Goal: Contribute content: Contribute content

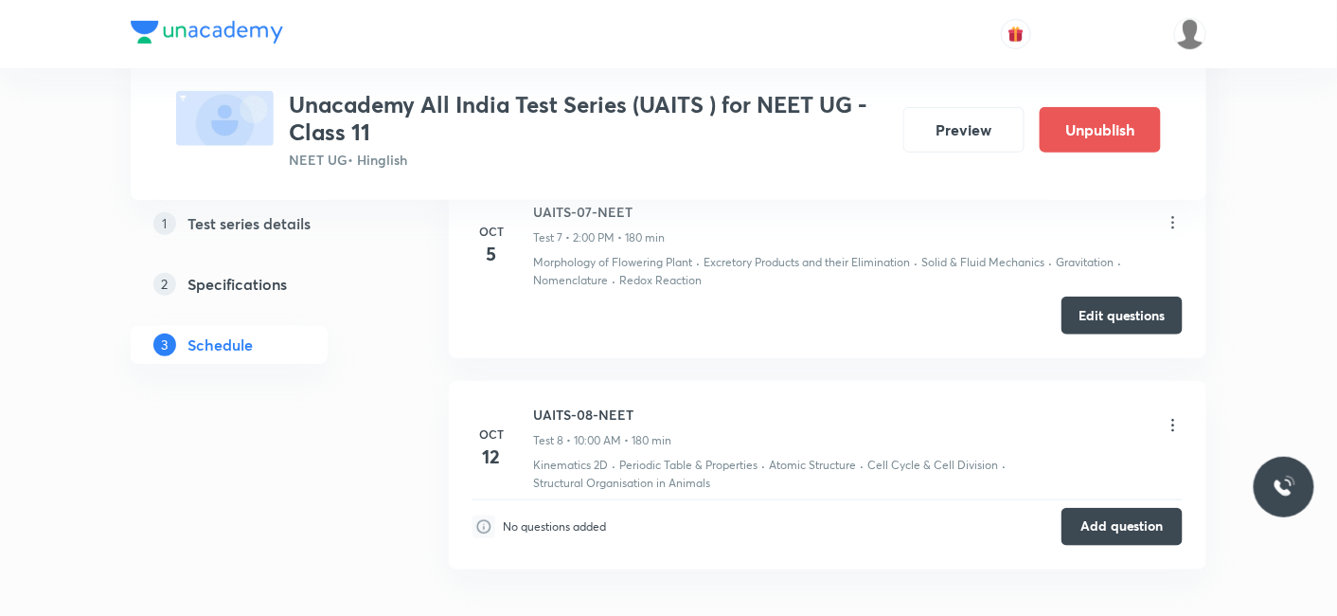
scroll to position [2699, 0]
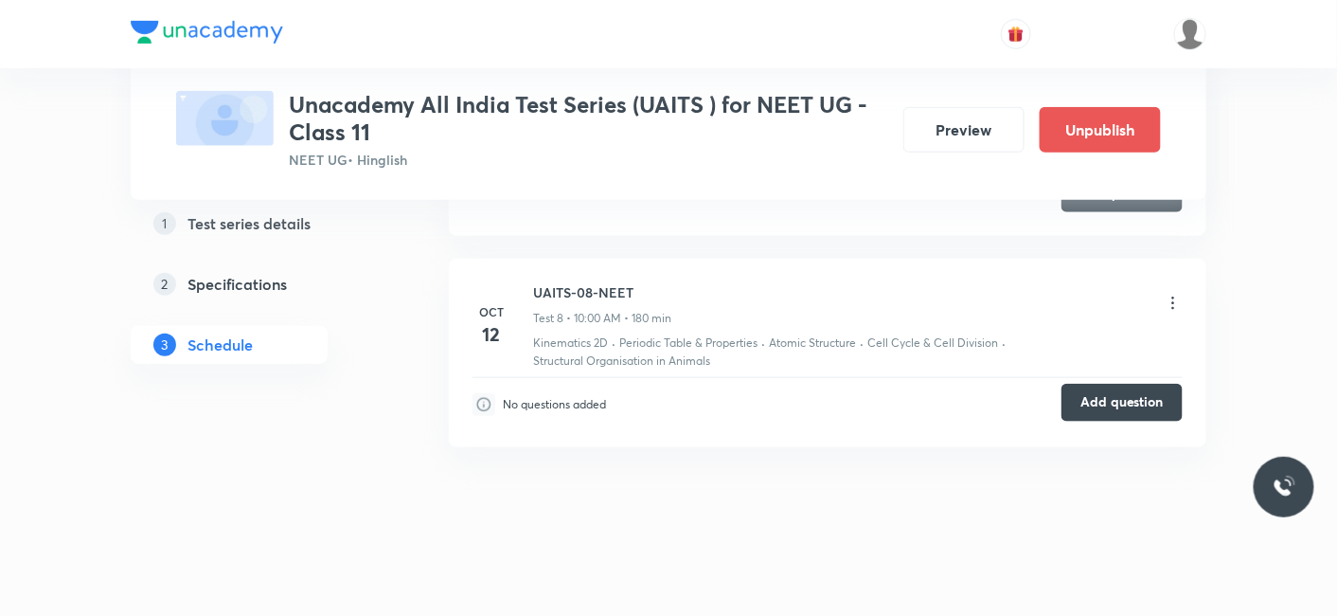
click at [1117, 384] on button "Add question" at bounding box center [1122, 403] width 121 height 38
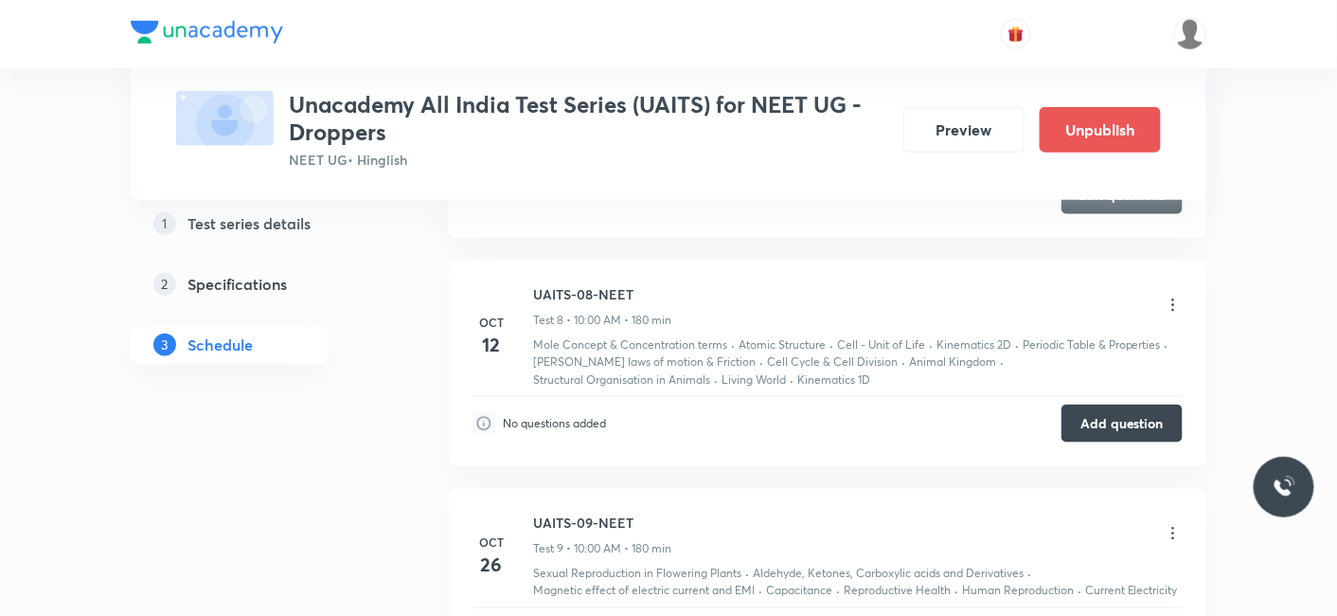
scroll to position [2766, 0]
click at [1087, 412] on button "Add question" at bounding box center [1122, 422] width 121 height 38
click at [1120, 404] on button "Add question" at bounding box center [1122, 422] width 121 height 38
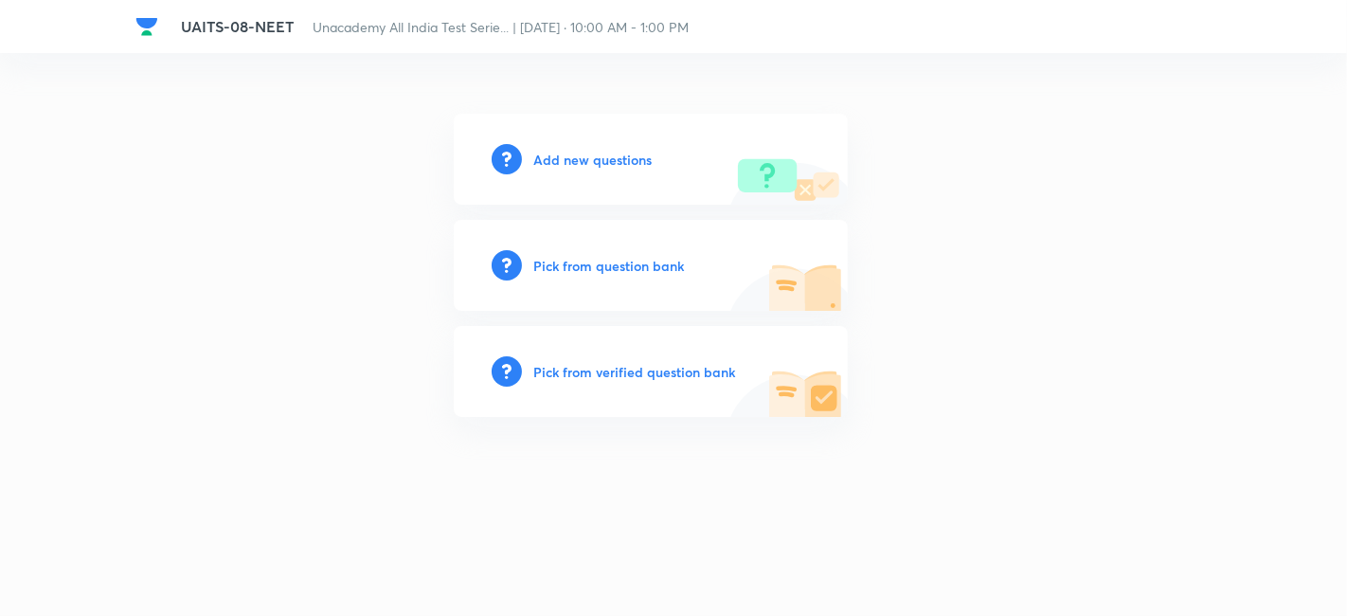
click at [400, 275] on div "Add new questions Pick from question bank Pick from verified question bank" at bounding box center [673, 265] width 1076 height 303
click at [370, 183] on div "Add new questions Pick from question bank Pick from verified question bank" at bounding box center [673, 265] width 1076 height 303
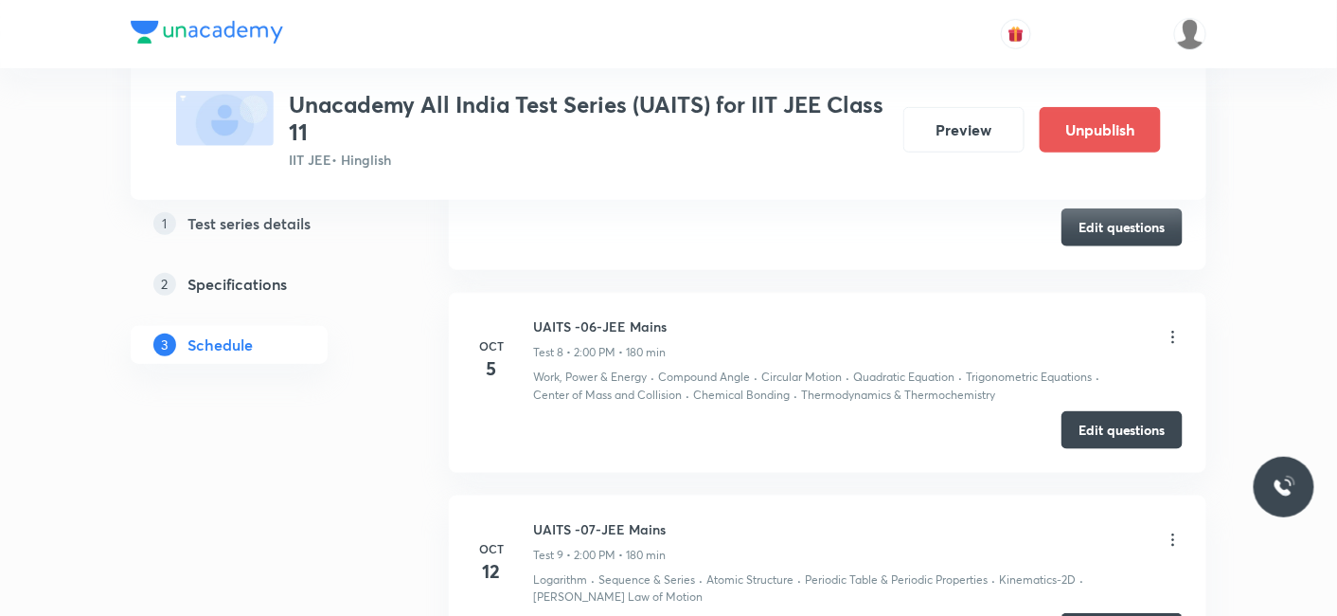
scroll to position [2909, 0]
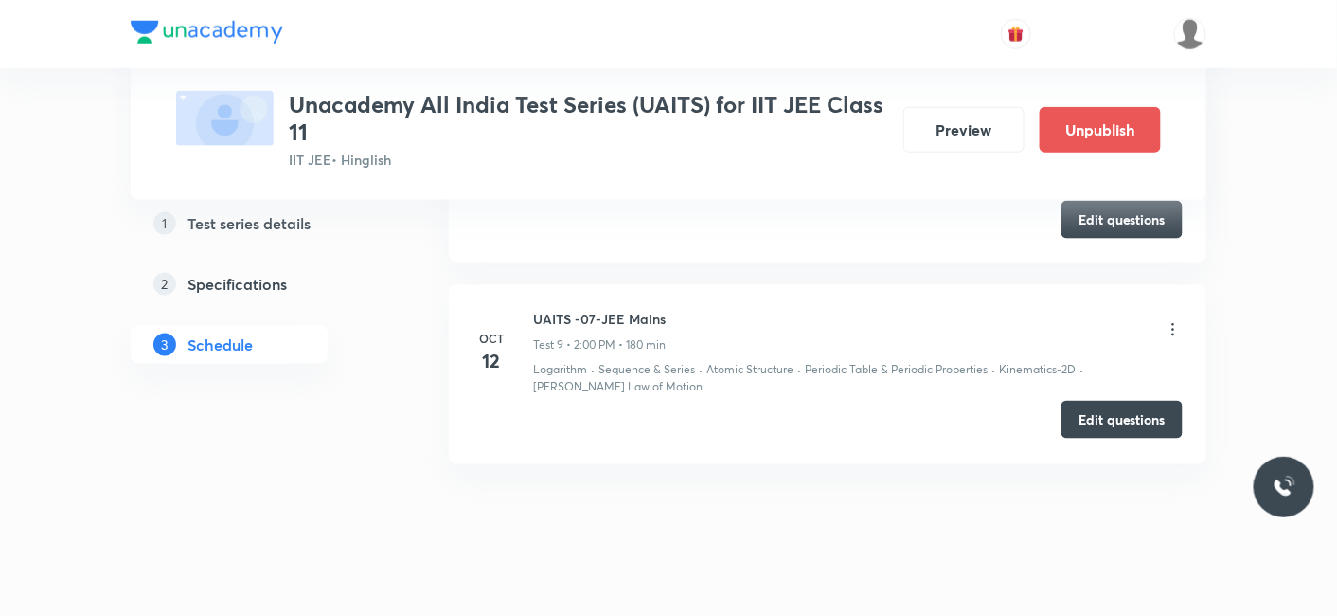
click at [1121, 401] on button "Edit questions" at bounding box center [1122, 420] width 121 height 38
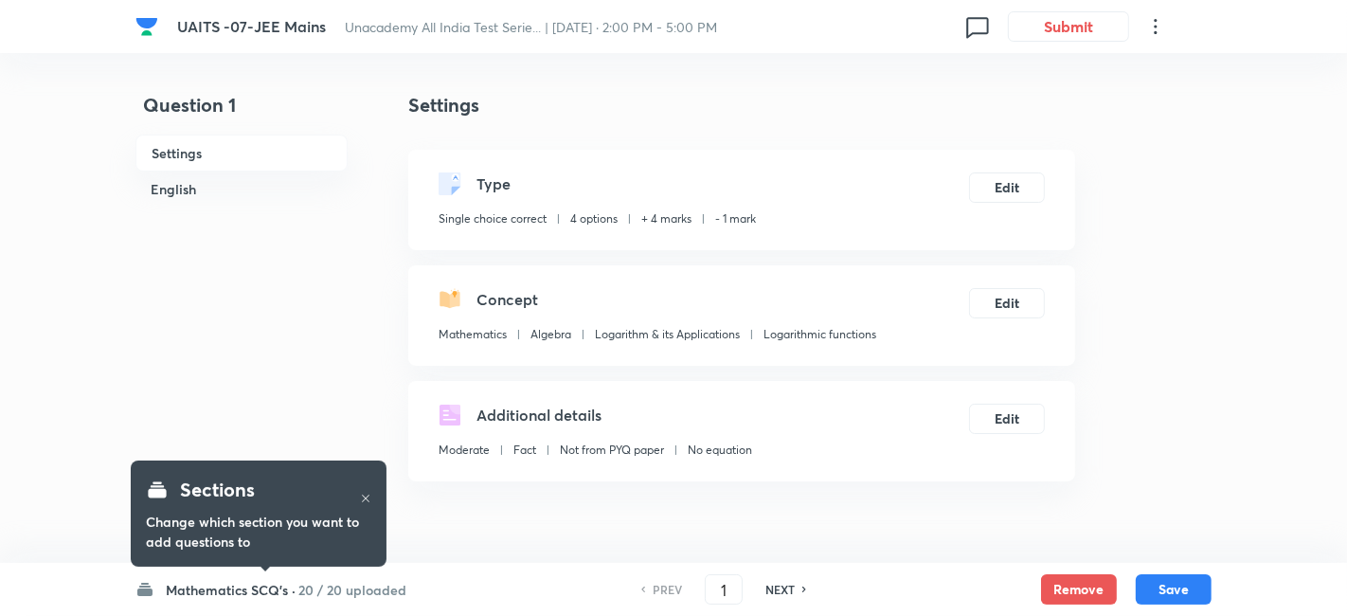
checkbox input "true"
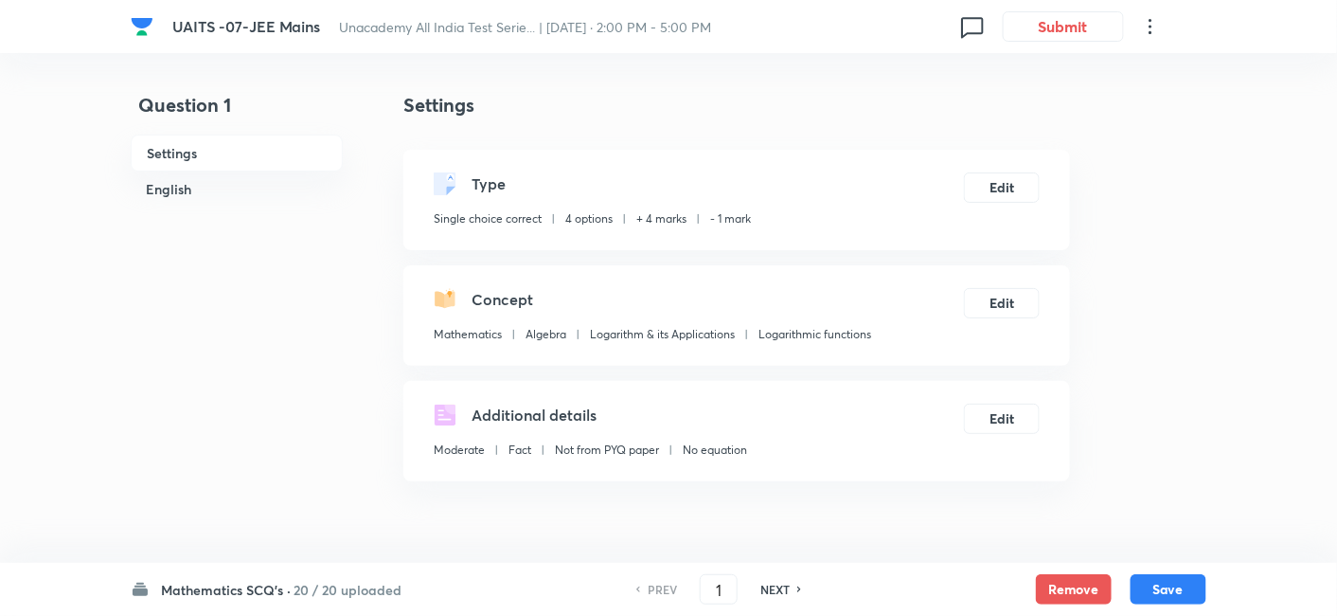
click at [280, 583] on h6 "Mathematics SCQ's ·" at bounding box center [226, 590] width 130 height 20
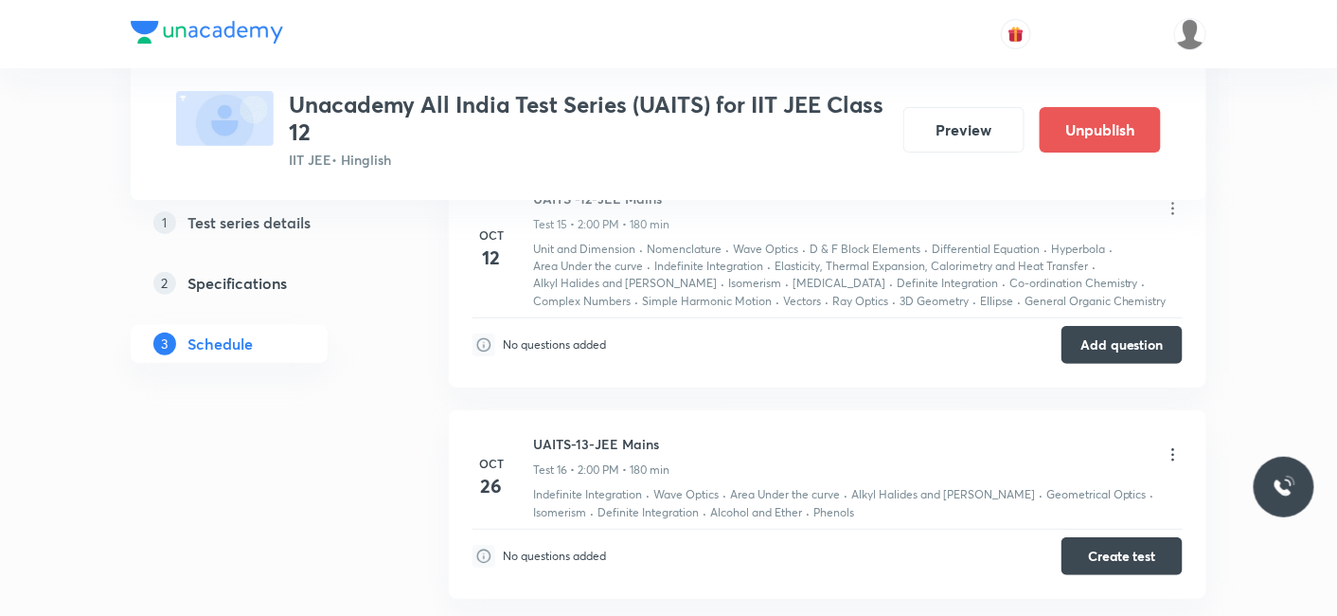
scroll to position [4509, 0]
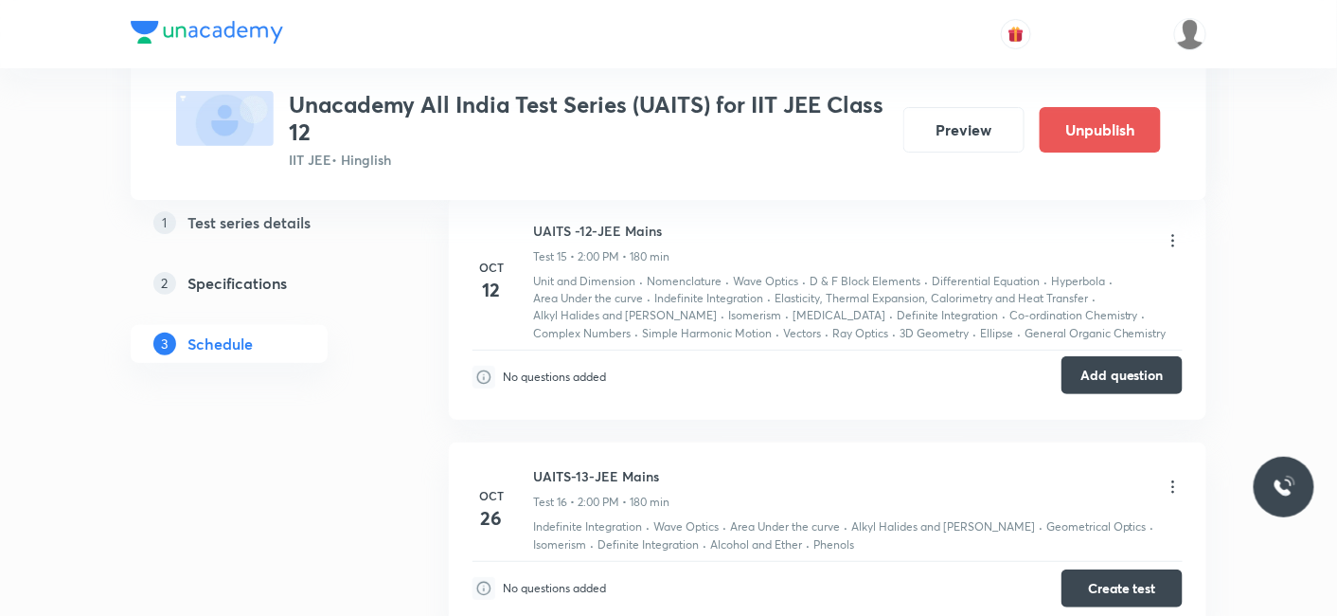
click at [1102, 357] on button "Add question" at bounding box center [1122, 375] width 121 height 38
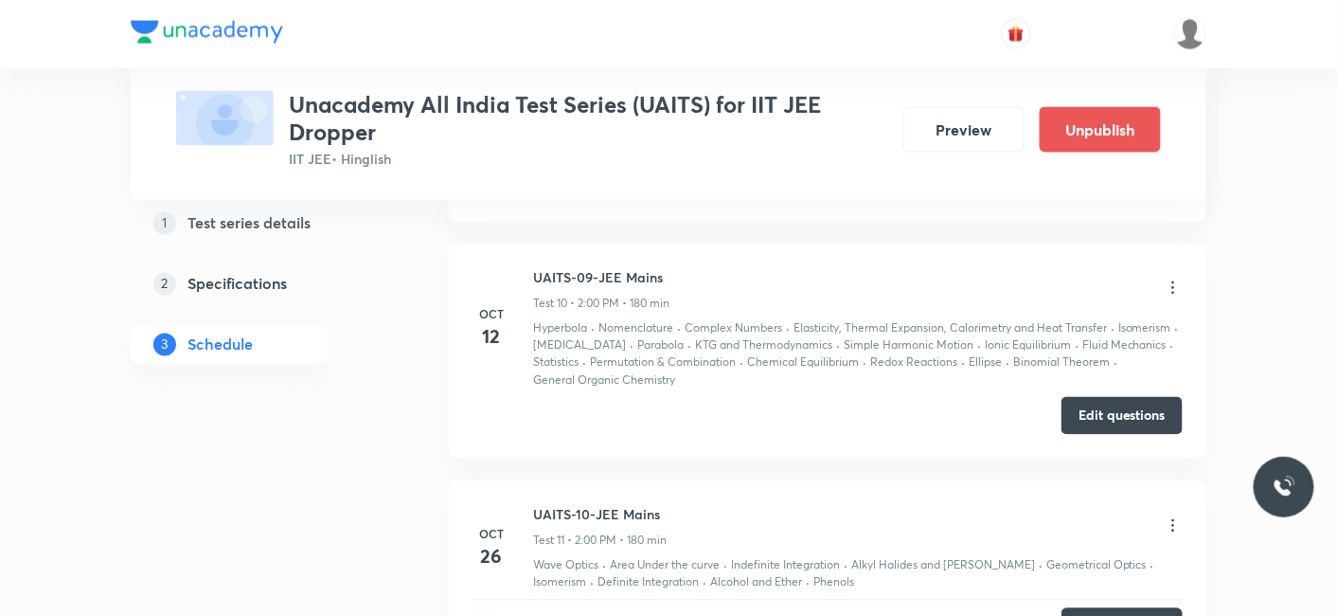
scroll to position [3234, 0]
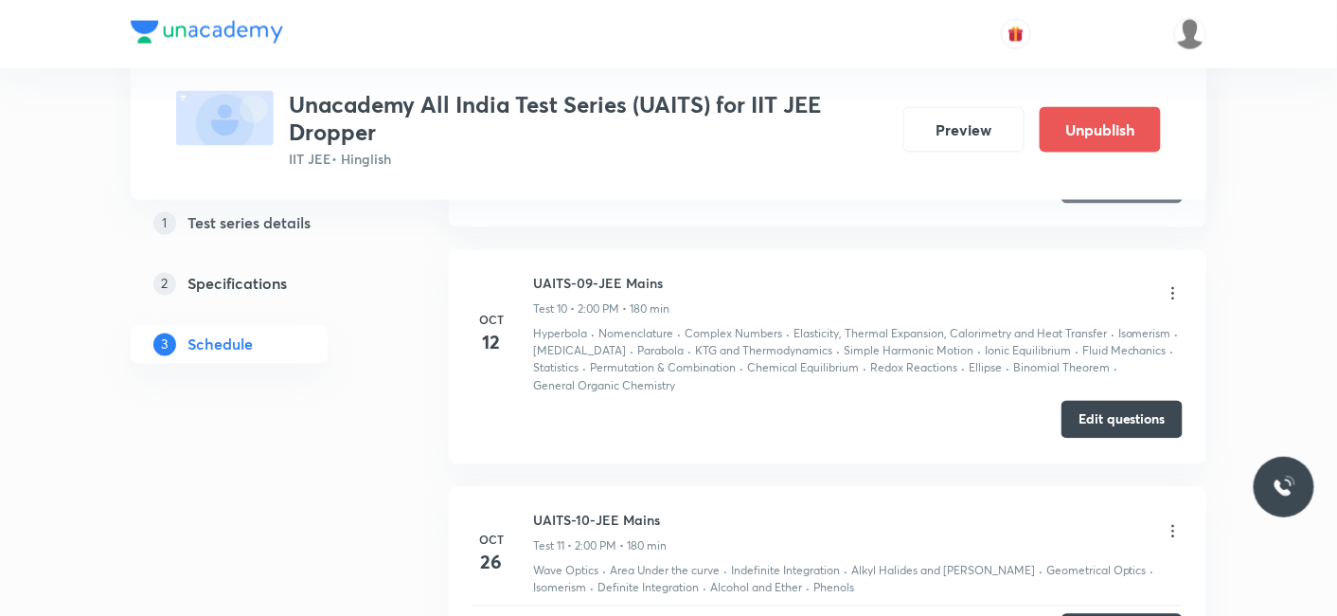
click at [1101, 412] on button "Edit questions" at bounding box center [1122, 420] width 121 height 38
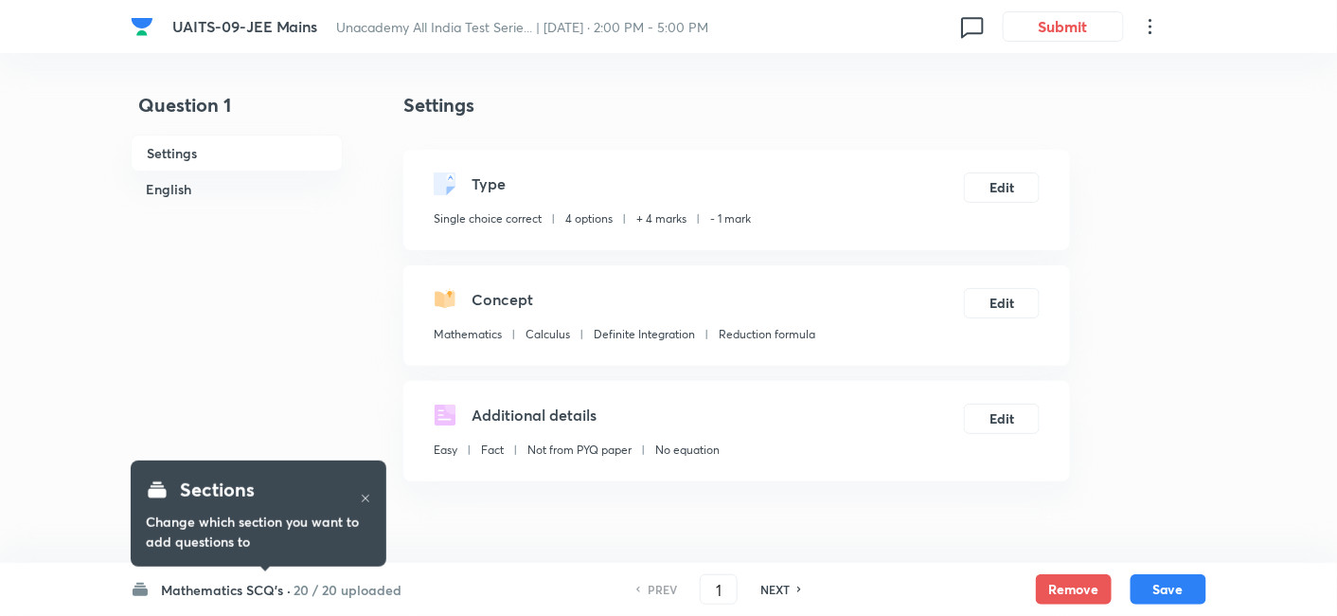
click at [253, 592] on h6 "Mathematics SCQ's ·" at bounding box center [226, 590] width 130 height 20
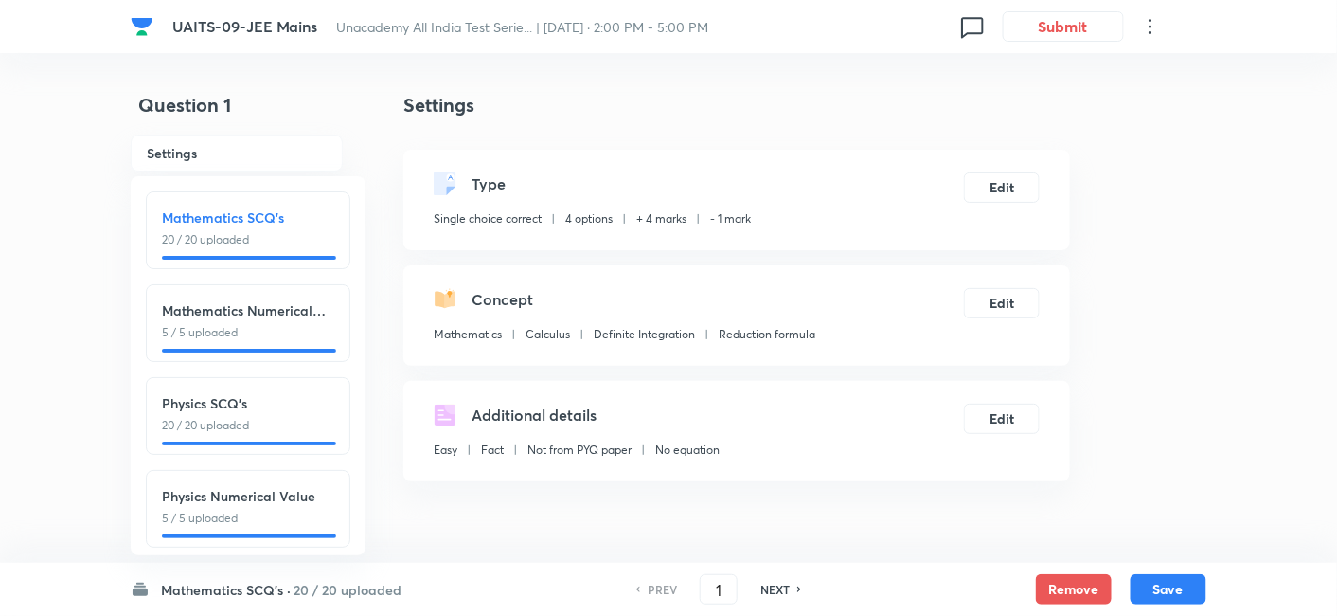
click at [321, 131] on h4 "Question 1" at bounding box center [237, 113] width 212 height 44
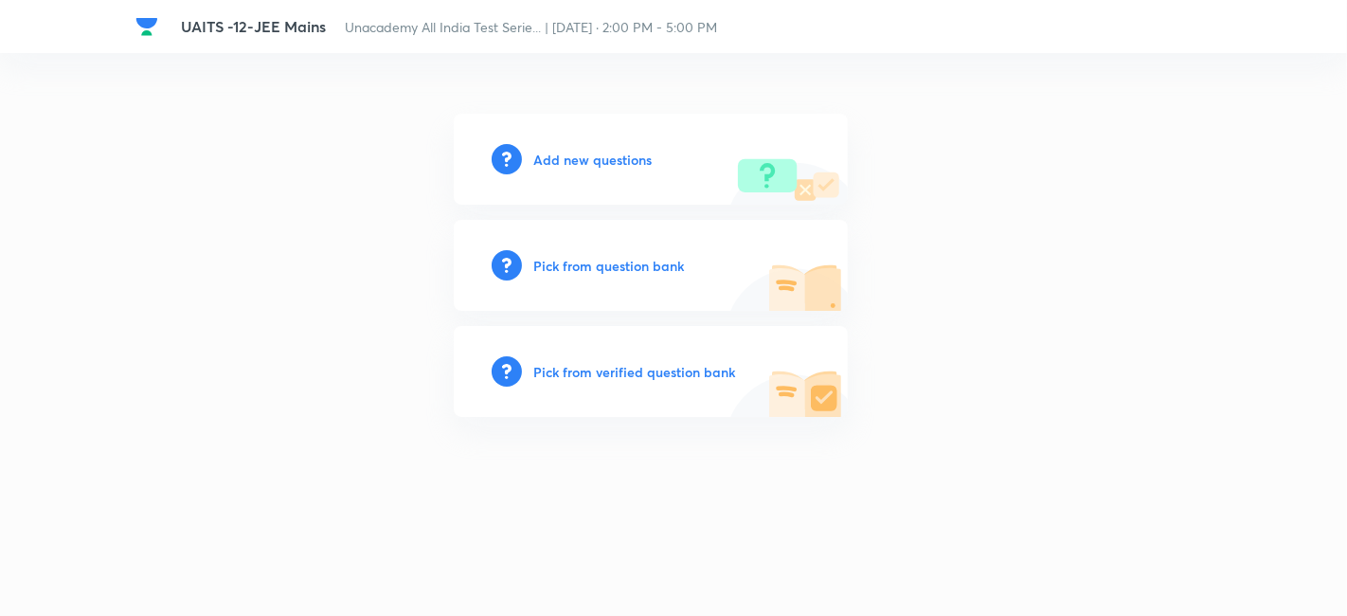
click at [602, 165] on h6 "Add new questions" at bounding box center [592, 160] width 118 height 20
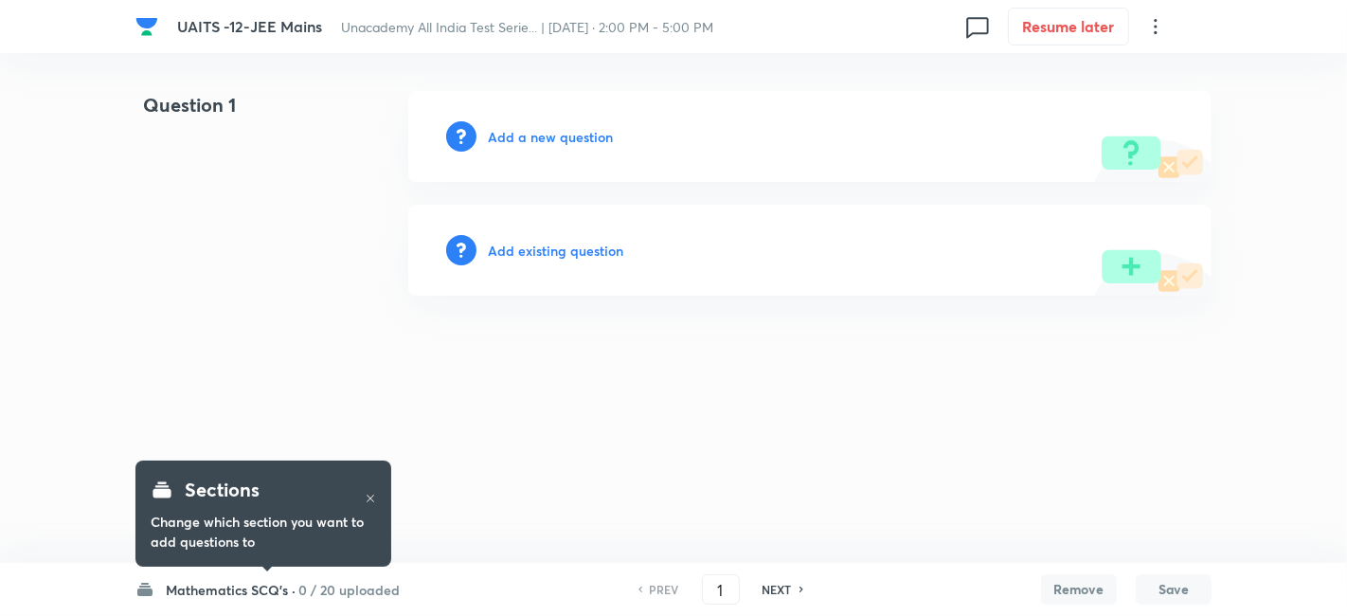
click at [247, 588] on h6 "Mathematics SCQ's ·" at bounding box center [231, 590] width 130 height 20
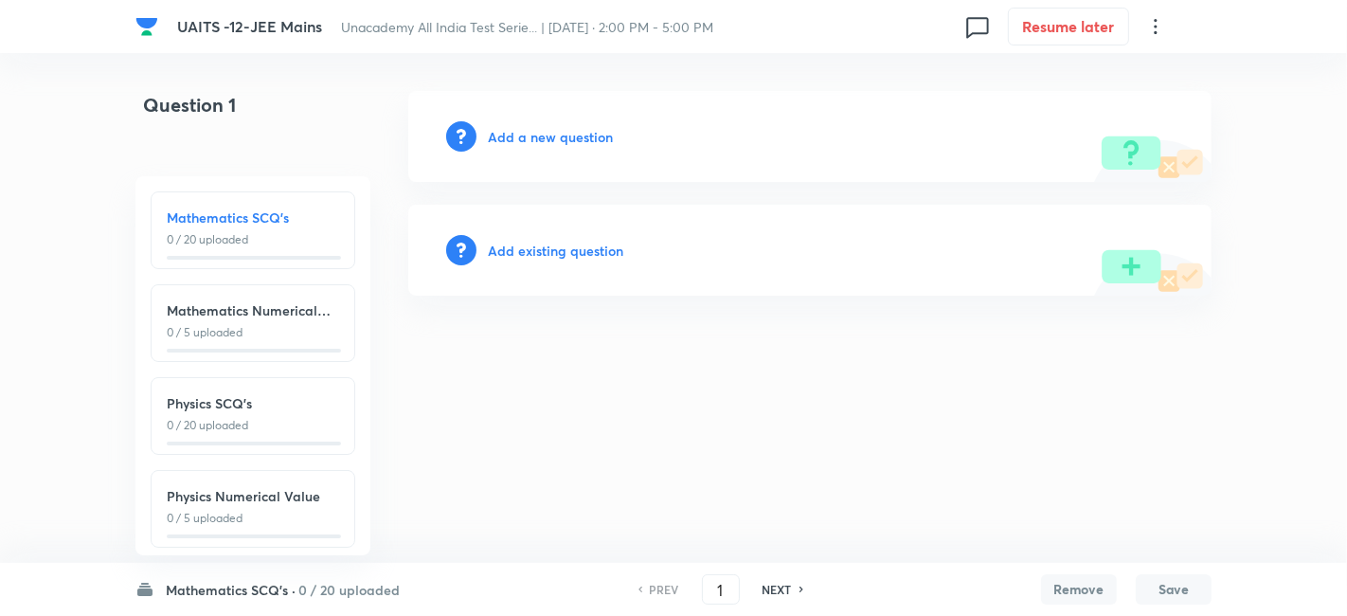
scroll to position [208, 0]
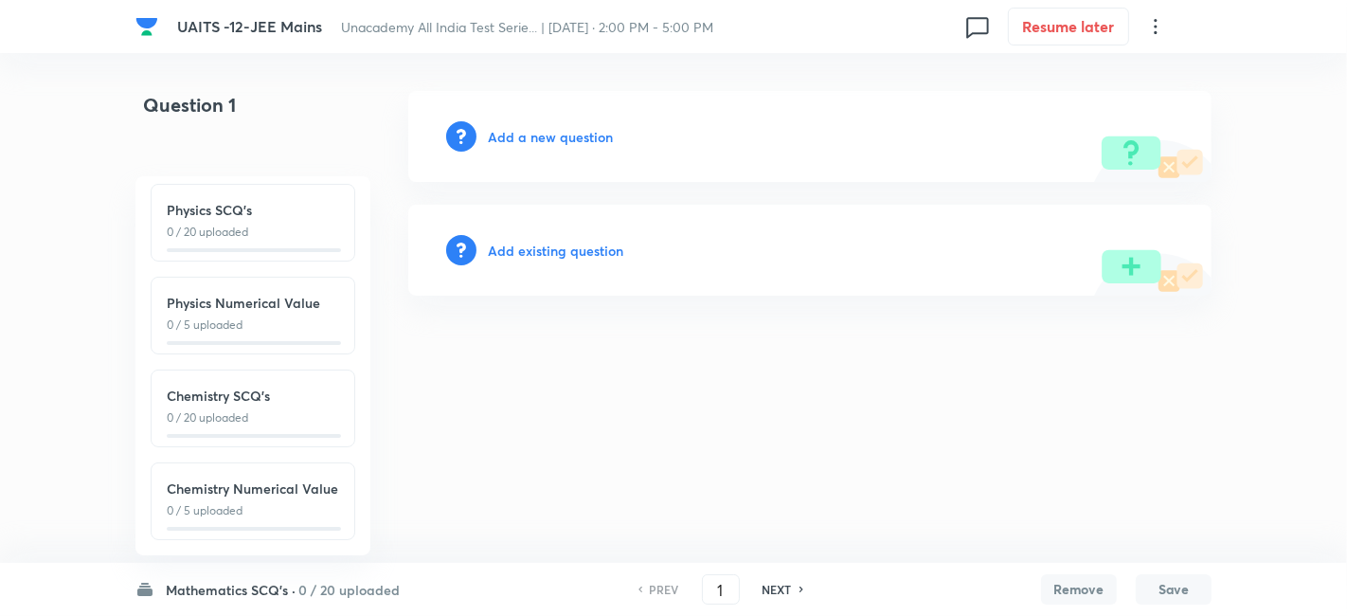
click at [132, 353] on html "UAITS -12-JEE Mains Unacademy All India Test Serie... | Oct 12, 2025 · 2:00 PM …" at bounding box center [673, 193] width 1347 height 386
